Goal: Task Accomplishment & Management: Complete application form

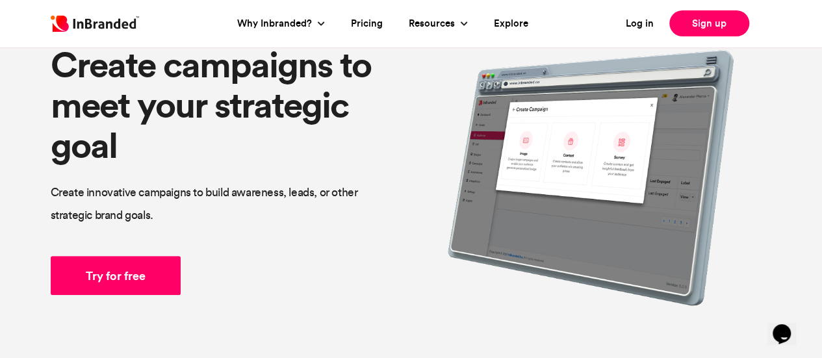
scroll to position [130, 0]
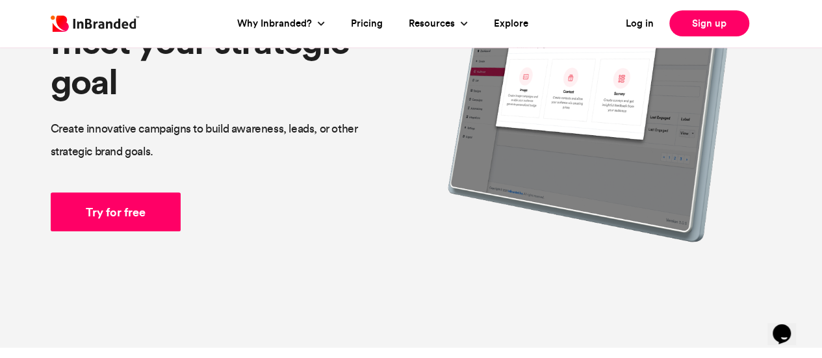
click at [131, 211] on link "Try for free" at bounding box center [116, 211] width 130 height 39
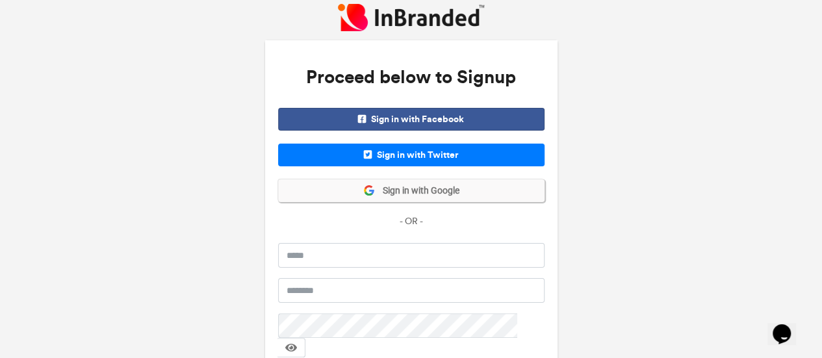
click at [359, 191] on button "Sign in with Google" at bounding box center [411, 190] width 266 height 23
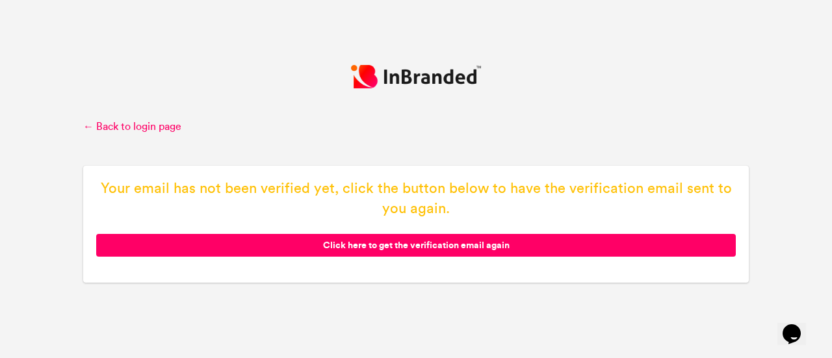
click at [462, 249] on span "Click here to get the verification email again" at bounding box center [416, 245] width 640 height 23
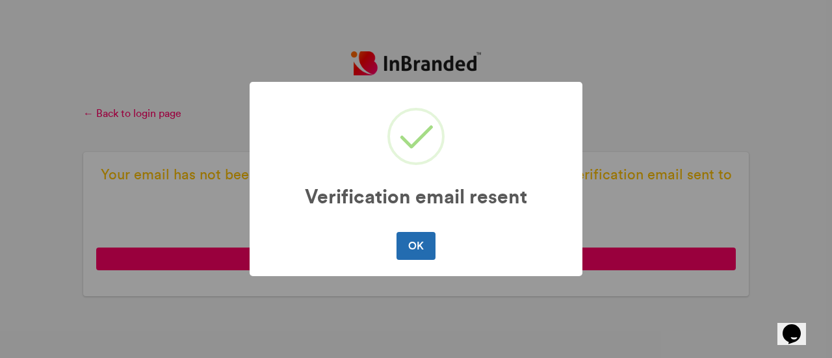
click at [415, 255] on button "OK" at bounding box center [415, 245] width 38 height 27
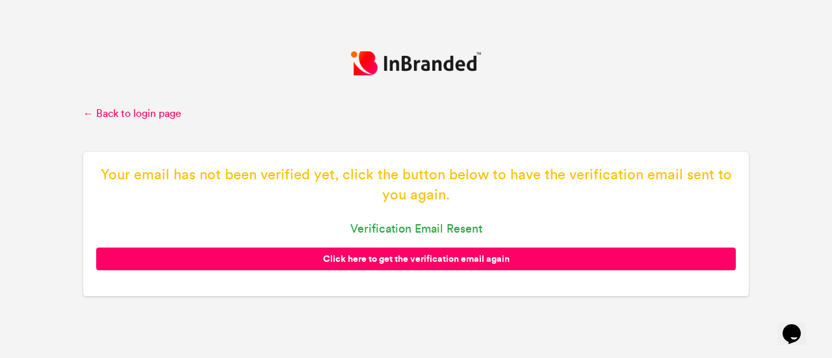
click at [166, 123] on div "← Back to login page Your email has not been verified yet, click the button bel…" at bounding box center [416, 178] width 666 height 255
